Goal: Information Seeking & Learning: Understand process/instructions

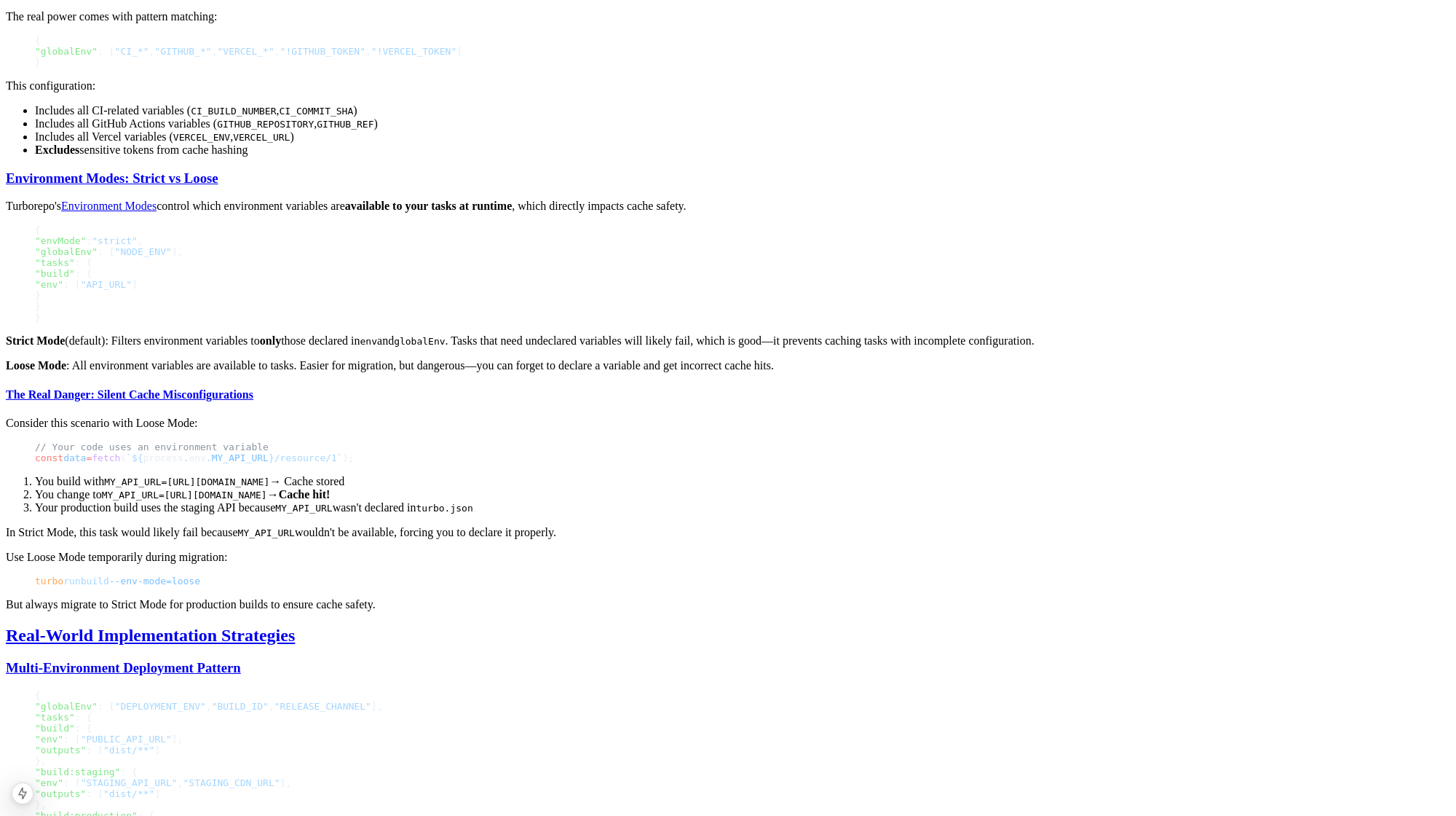
scroll to position [2525, 0]
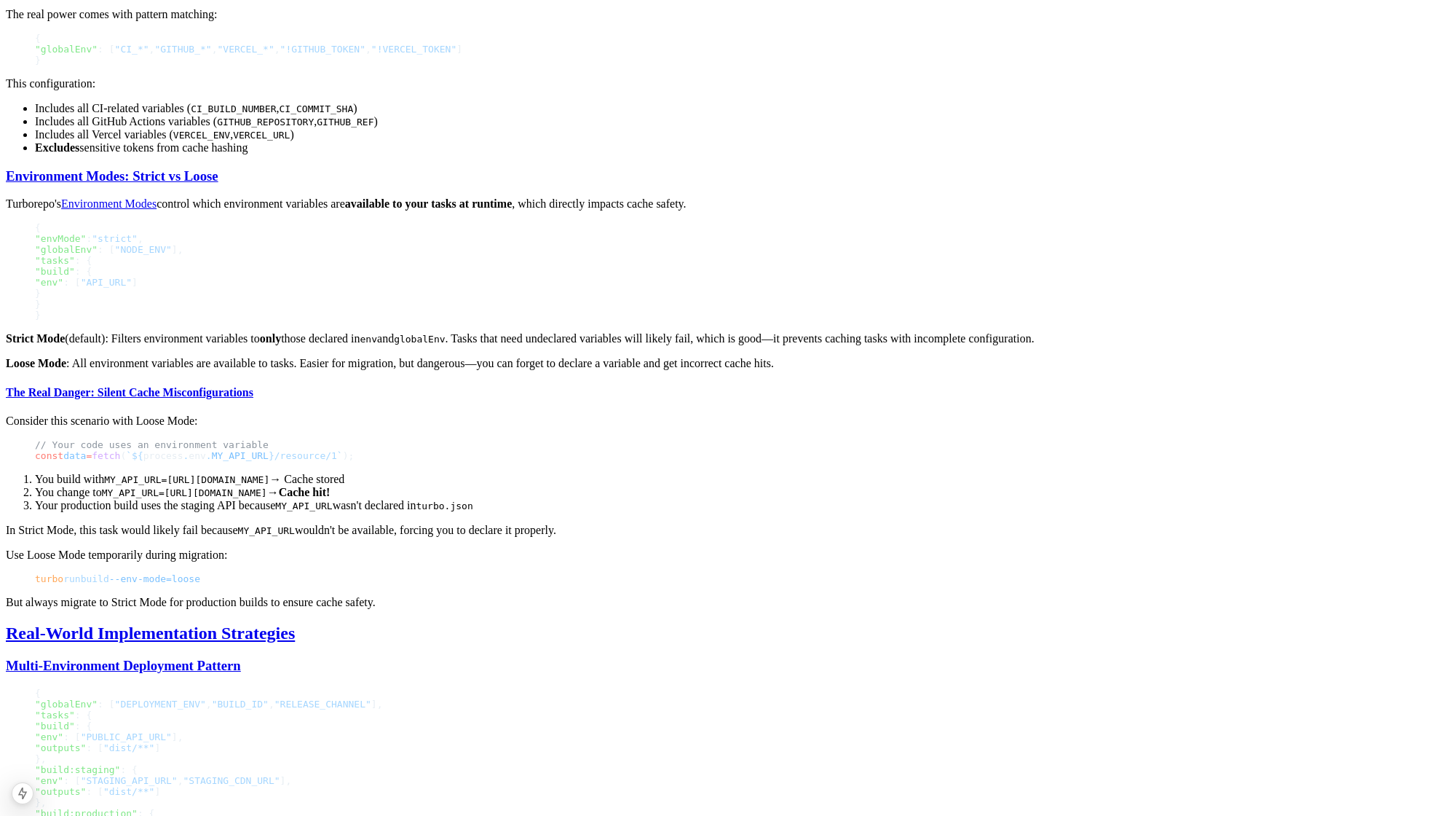
click at [281, 345] on strong "only" at bounding box center [270, 338] width 21 height 13
drag, startPoint x: 606, startPoint y: 472, endPoint x: 637, endPoint y: 472, distance: 31.0
click at [637, 346] on p "Strict Mode (default): Filters environment variables to only those declared in …" at bounding box center [728, 338] width 1444 height 13
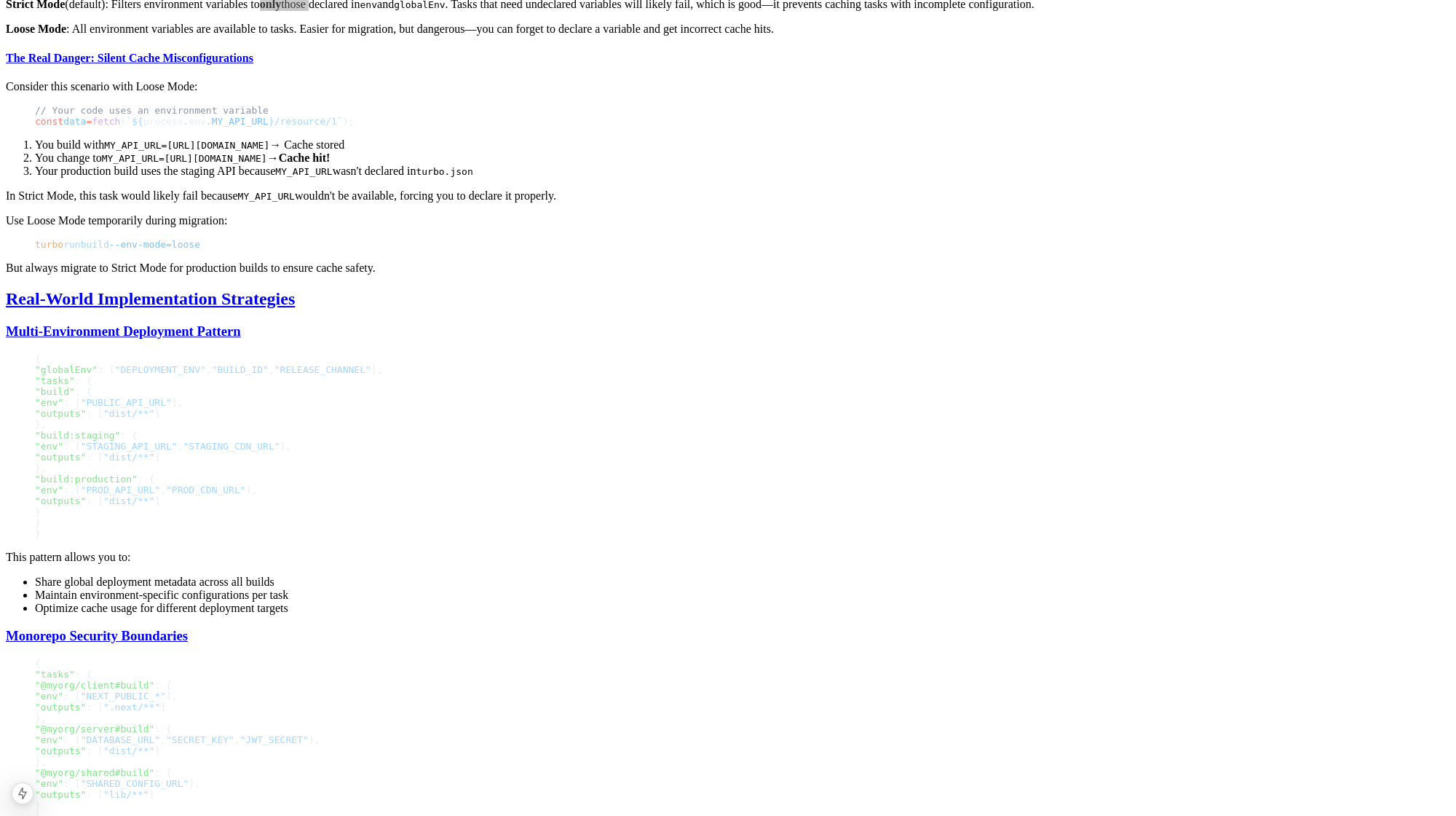
scroll to position [2861, 0]
click at [253, 62] on link "The Real Danger: Silent Cache Misconfigurations" at bounding box center [130, 56] width 247 height 13
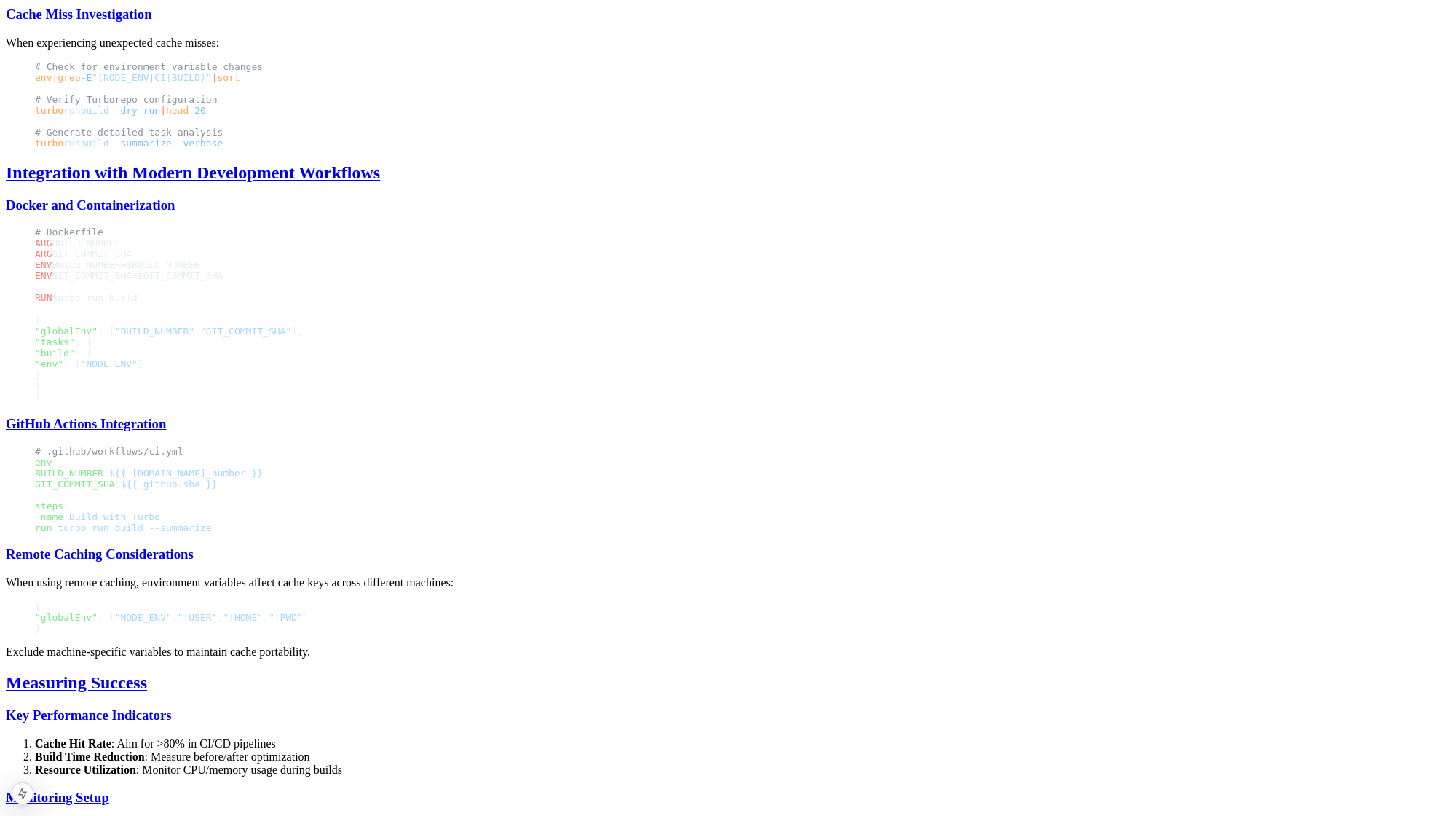
scroll to position [5451, 0]
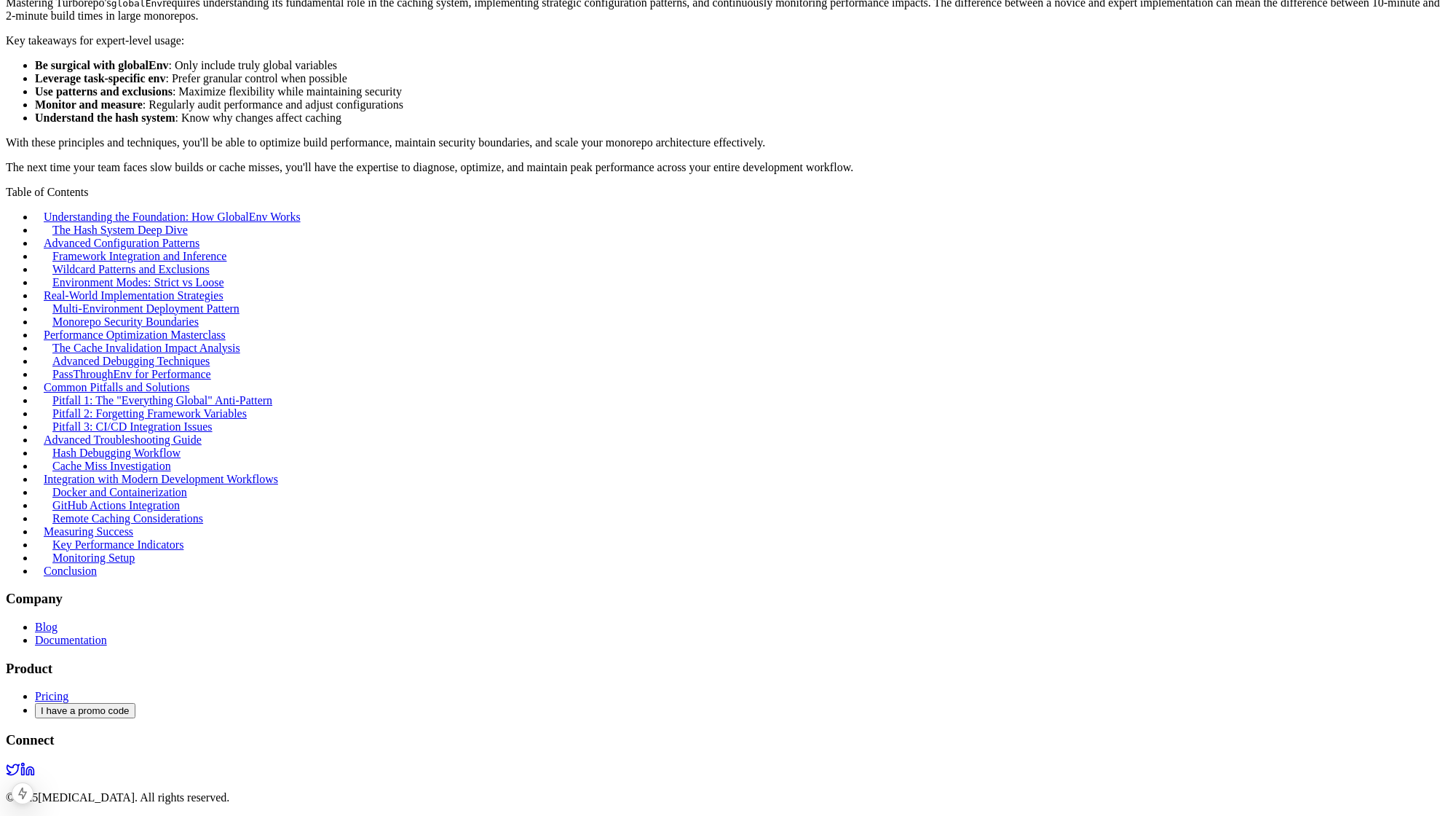
scroll to position [6365, 0]
drag, startPoint x: 335, startPoint y: 160, endPoint x: 485, endPoint y: 160, distance: 150.0
copy div "turbo run build --summarize"
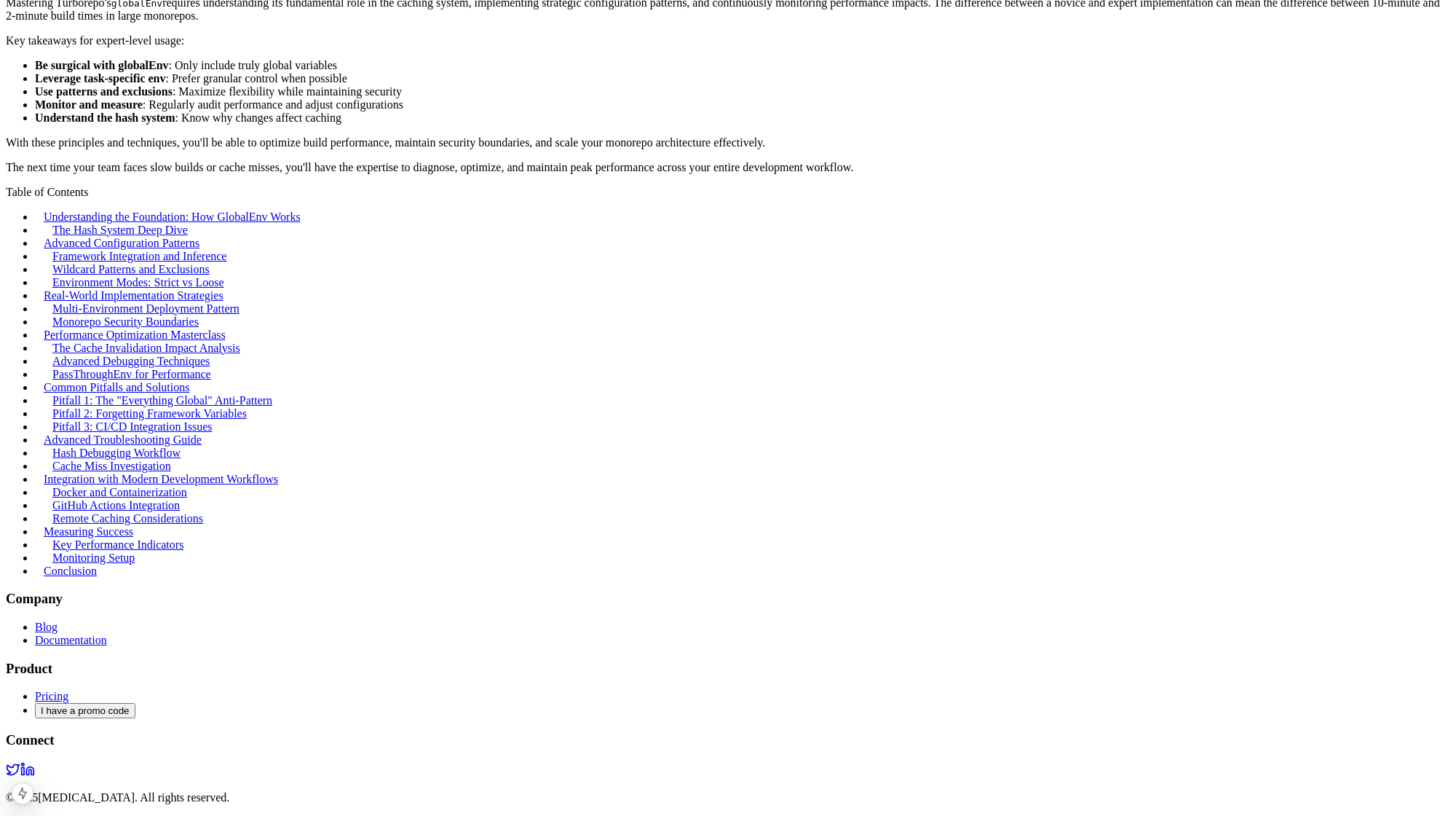
drag, startPoint x: 321, startPoint y: 237, endPoint x: 493, endPoint y: 238, distance: 172.0
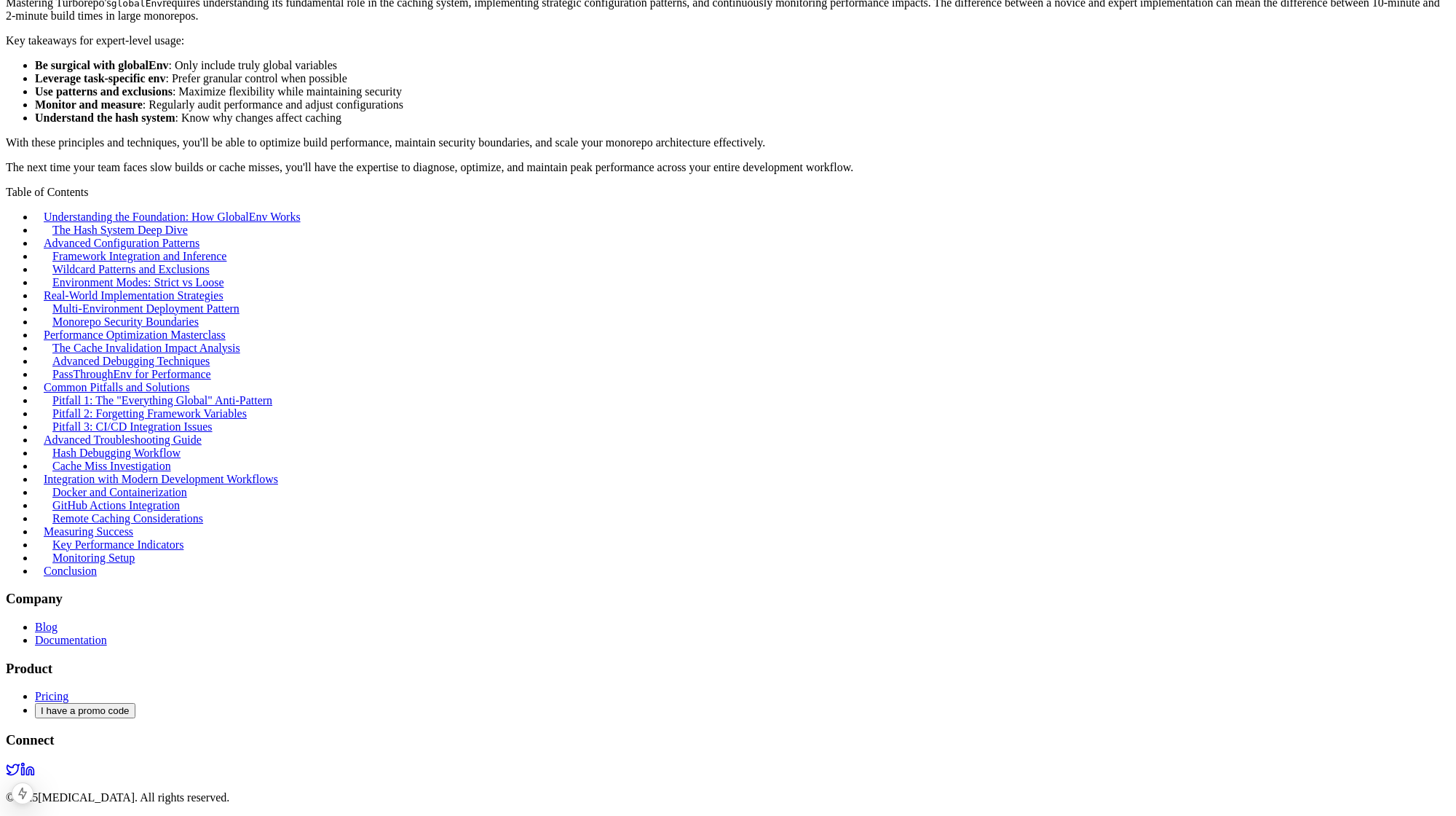
drag, startPoint x: 335, startPoint y: 239, endPoint x: 431, endPoint y: 248, distance: 96.4
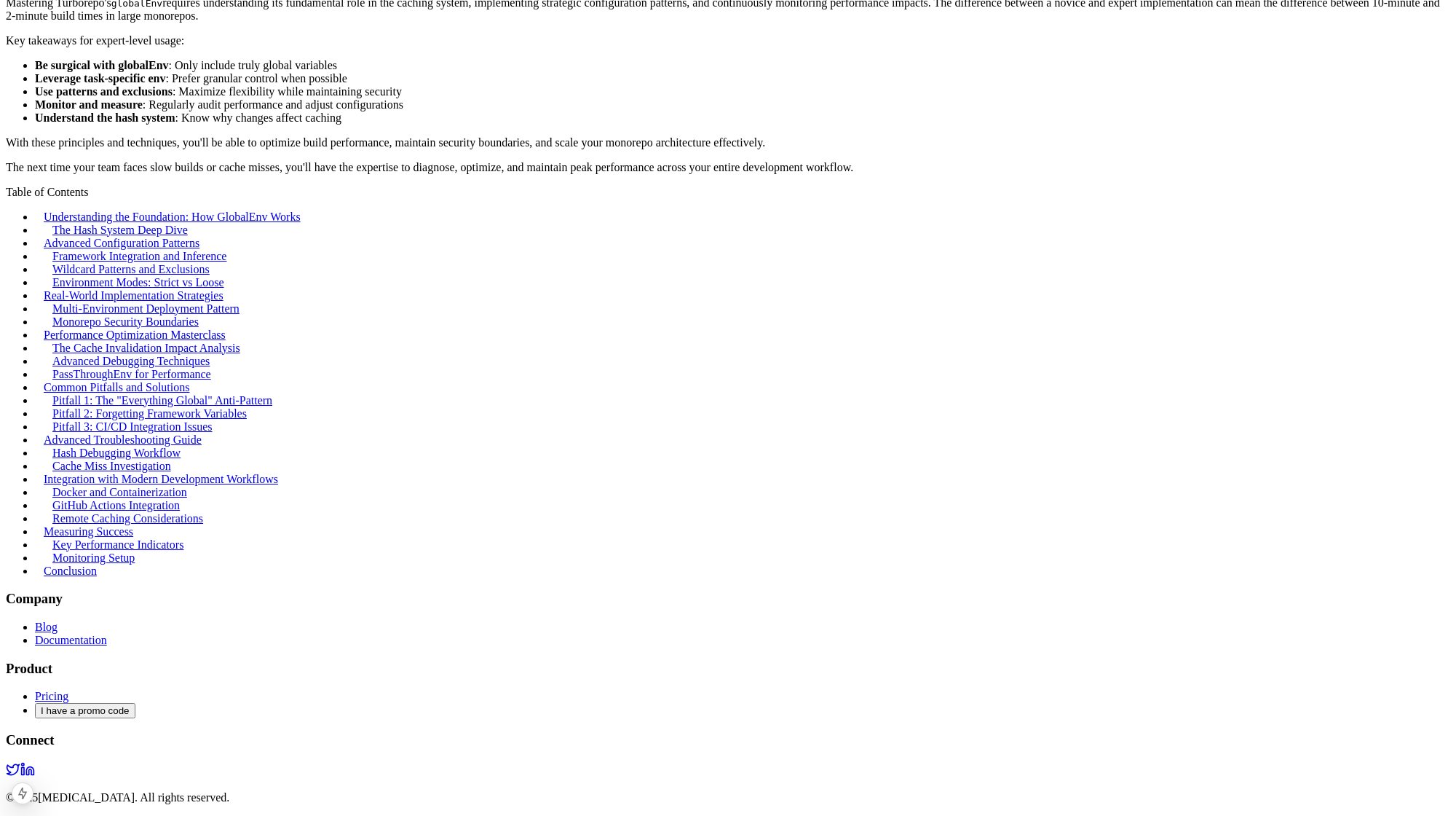
drag, startPoint x: 644, startPoint y: 200, endPoint x: 319, endPoint y: 202, distance: 325.0
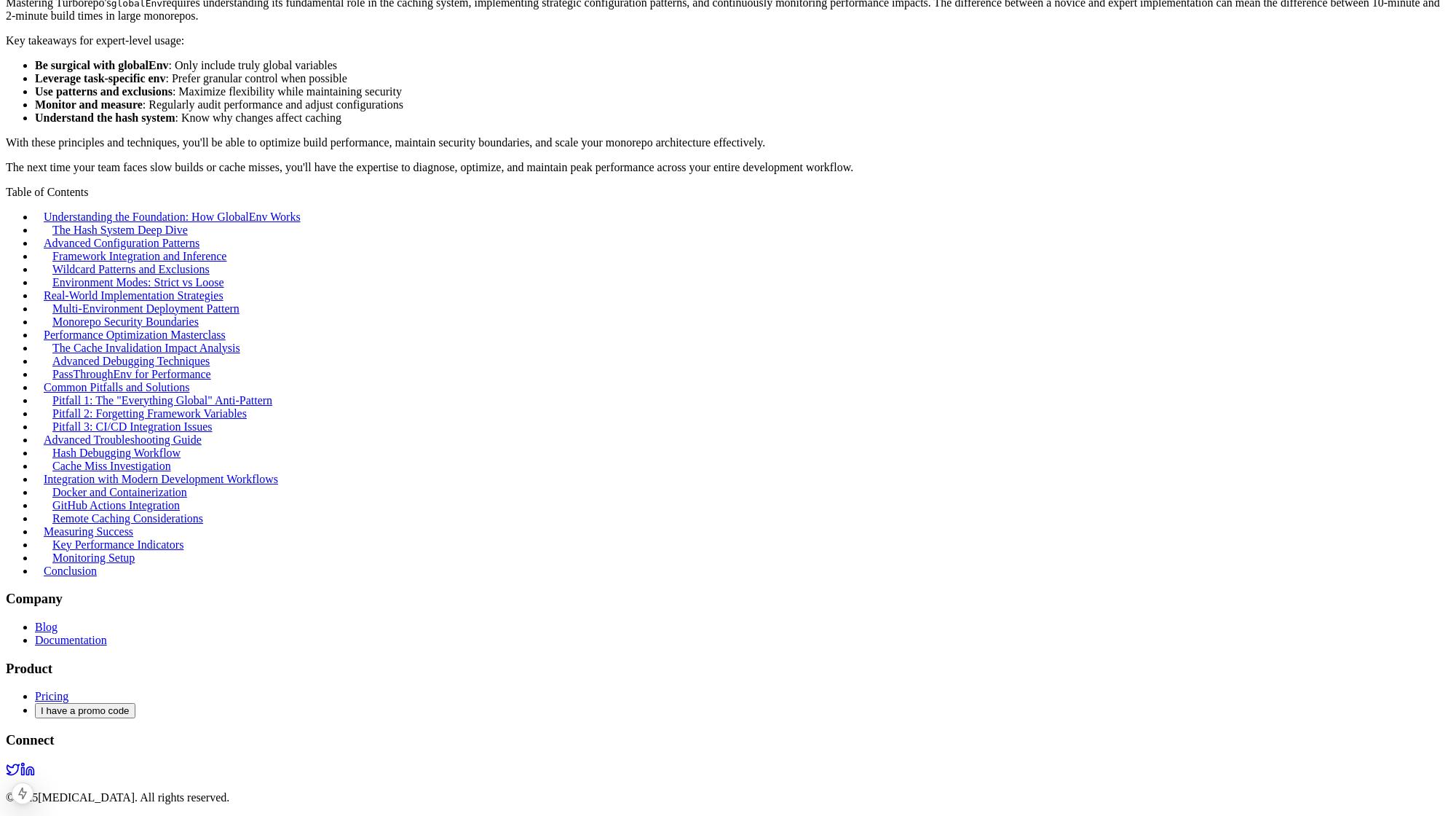
copy span "turbo run build --dry-run --summarize > before.json"
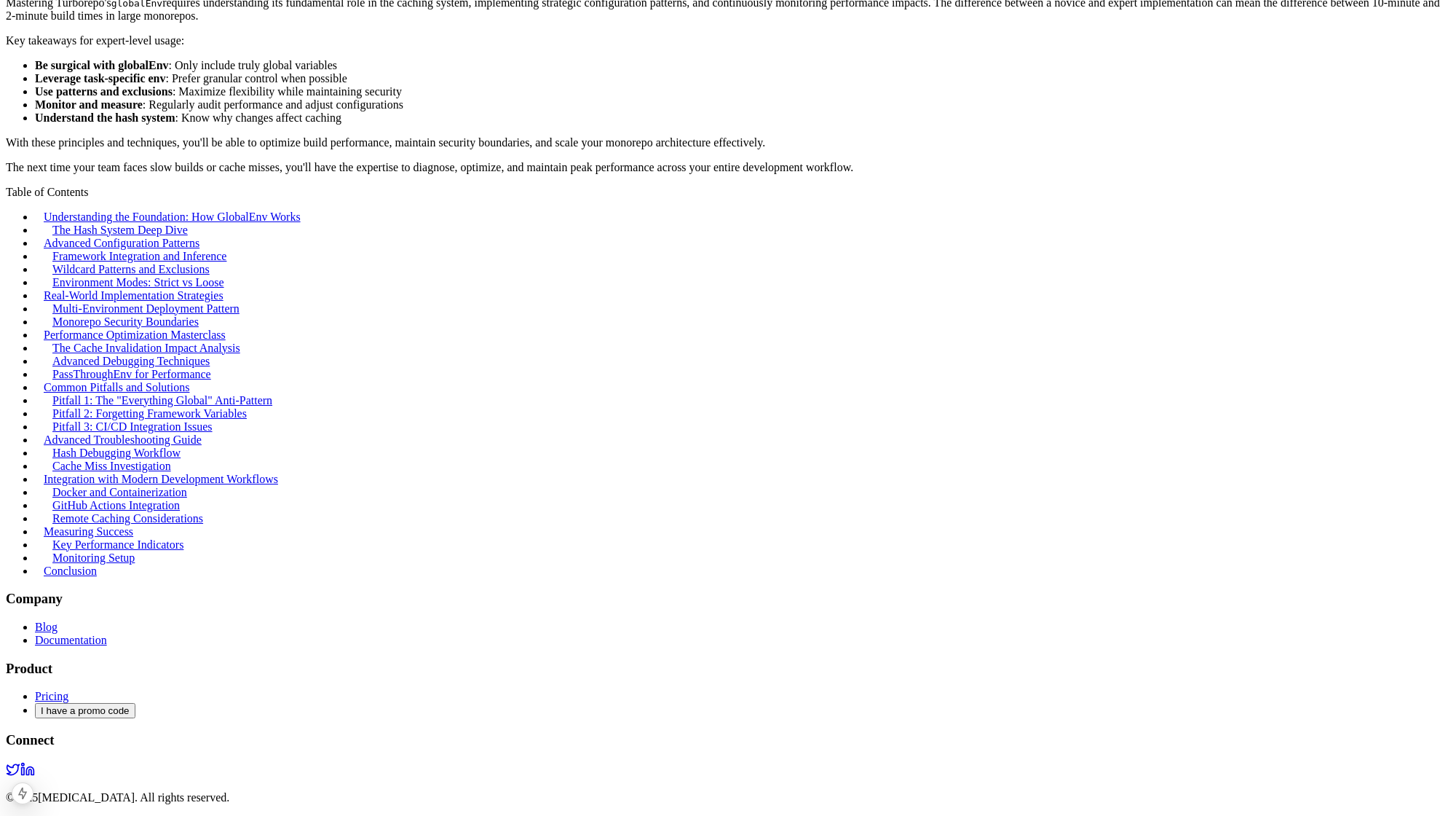
scroll to position [6378, 0]
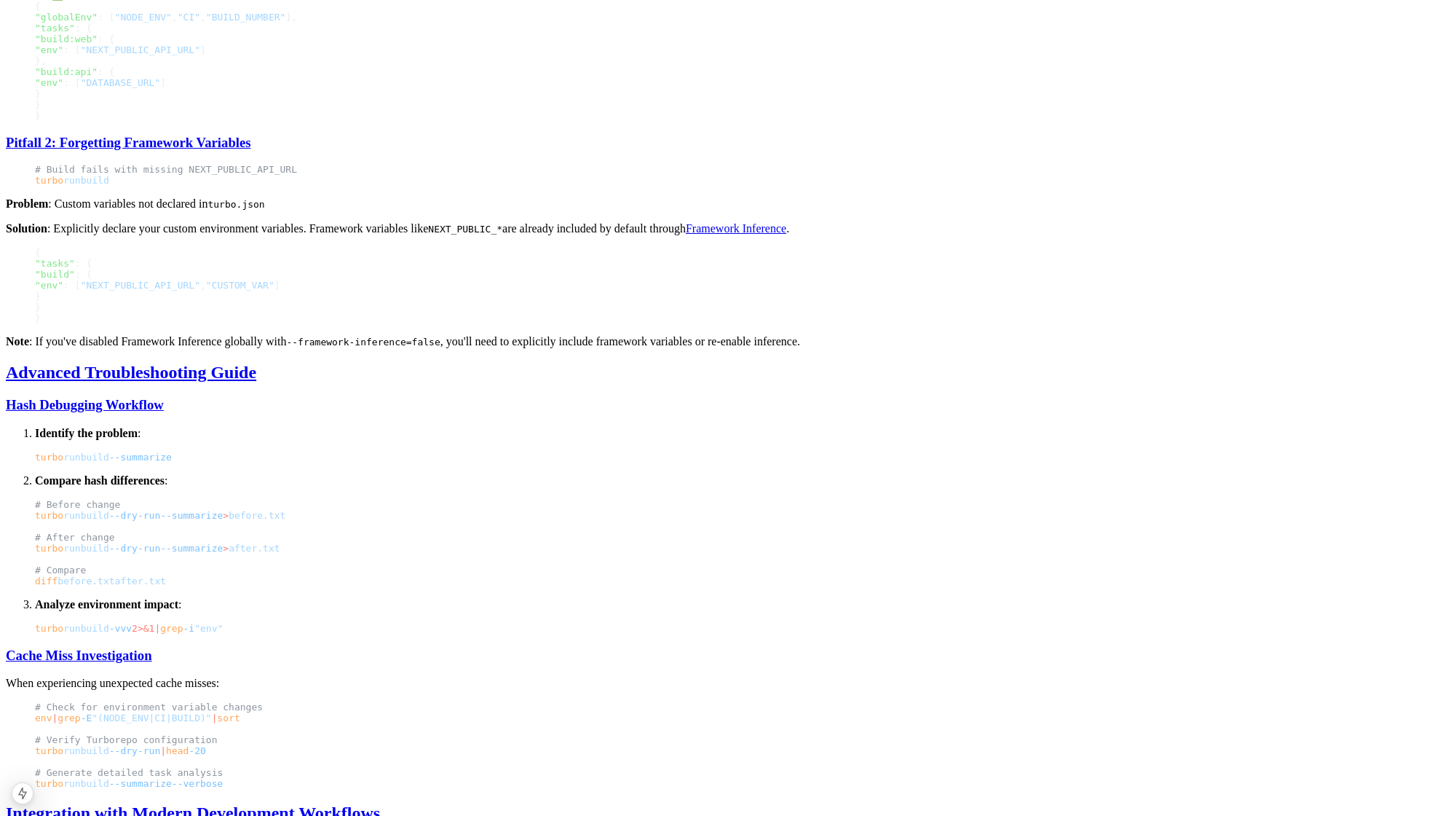
scroll to position [4711, 0]
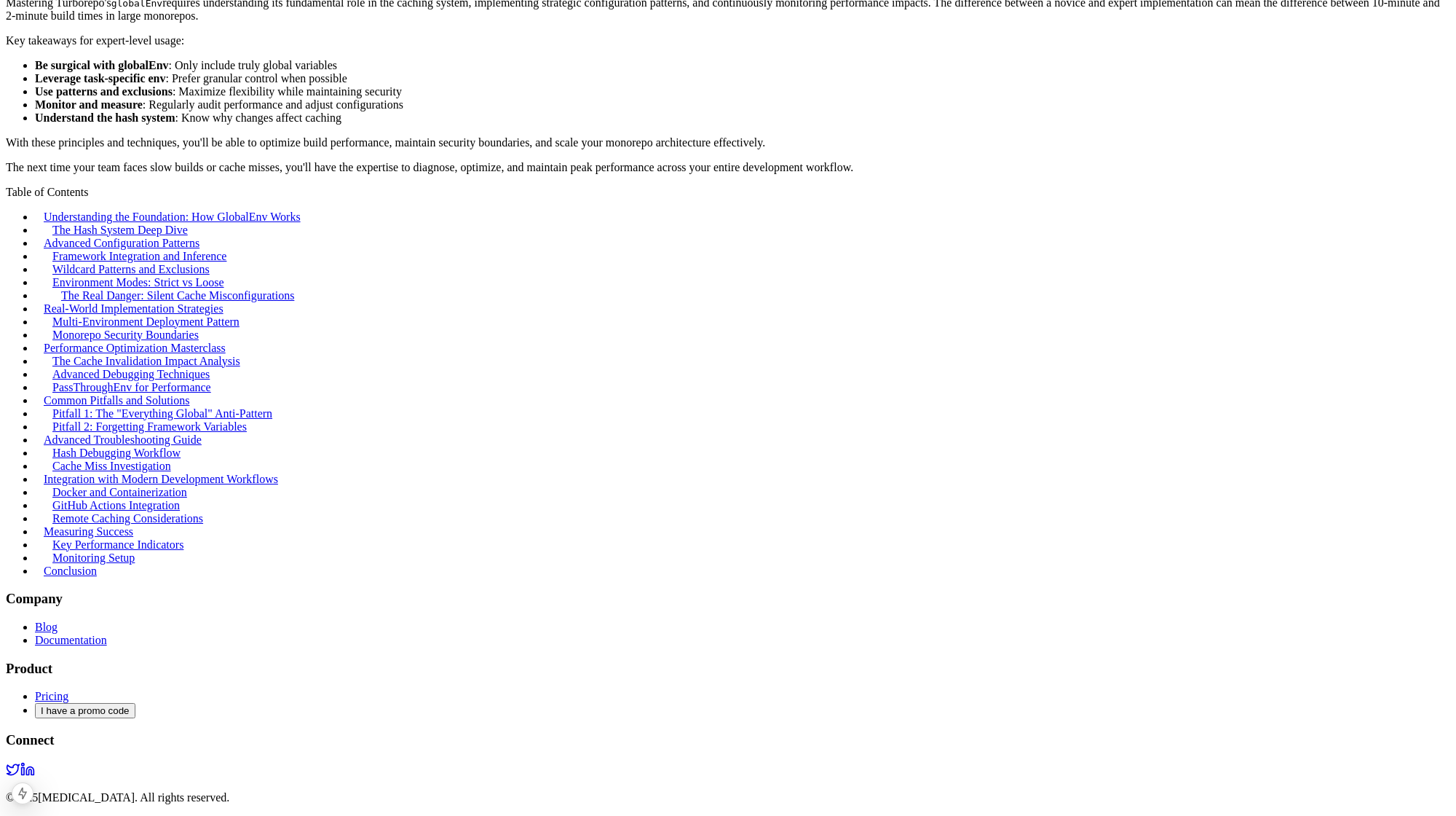
scroll to position [6473, 0]
drag, startPoint x: 586, startPoint y: 335, endPoint x: 314, endPoint y: 333, distance: 272.0
copy span "turbo run build -vvv 2>&1 | grep -i "env""
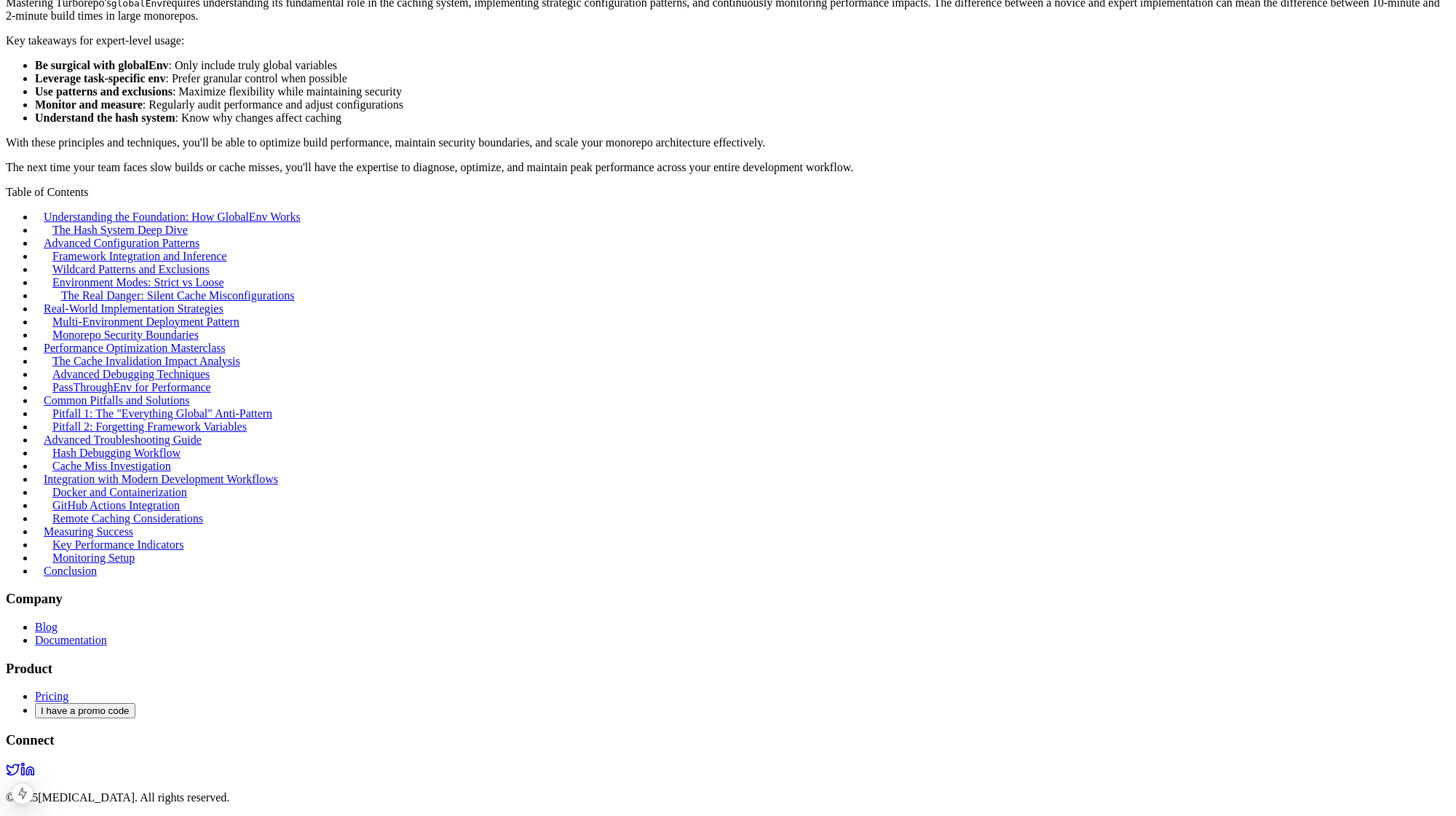
scroll to position [7584, 0]
